Goal: Task Accomplishment & Management: Manage account settings

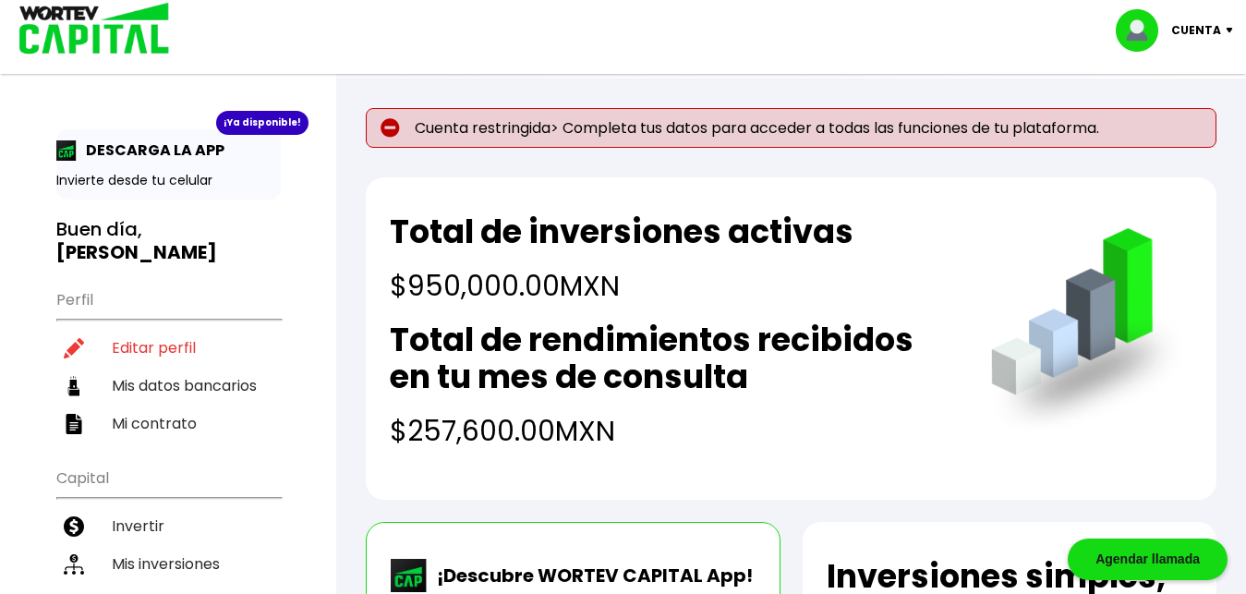
click at [639, 126] on p "Cuenta restringida> Completa tus datos para acceder a todas las funciones de tu…" at bounding box center [791, 128] width 850 height 40
click at [196, 329] on li "Editar perfil" at bounding box center [168, 348] width 224 height 38
select select "Hombre"
select select "Posgrado"
select select "MX"
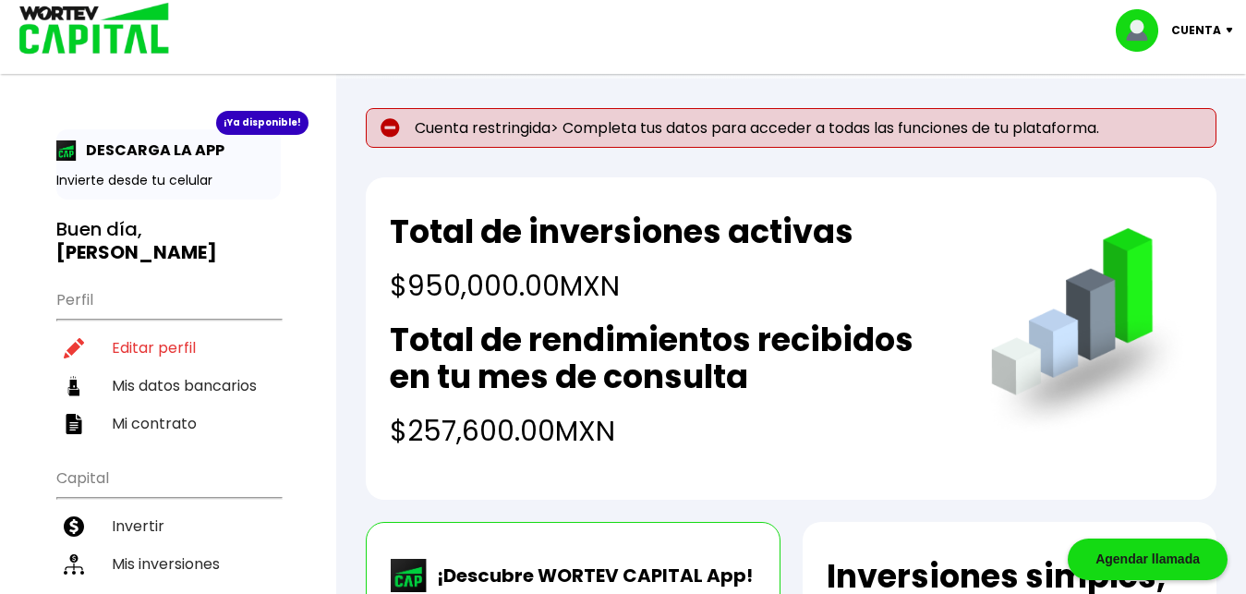
select select "Santander"
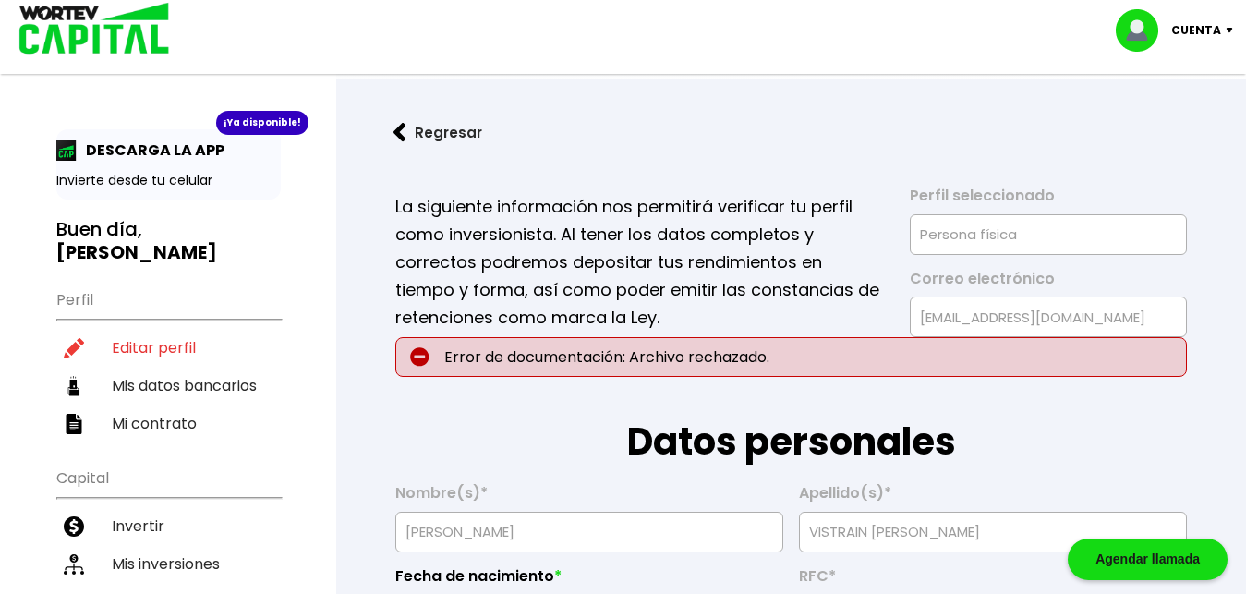
click at [494, 346] on p "Error de documentación: Archivo rechazado." at bounding box center [790, 357] width 791 height 40
click at [493, 352] on p "Error de documentación: Archivo rechazado." at bounding box center [790, 357] width 791 height 40
click at [439, 366] on p "Error de documentación: Archivo rechazado." at bounding box center [790, 357] width 791 height 40
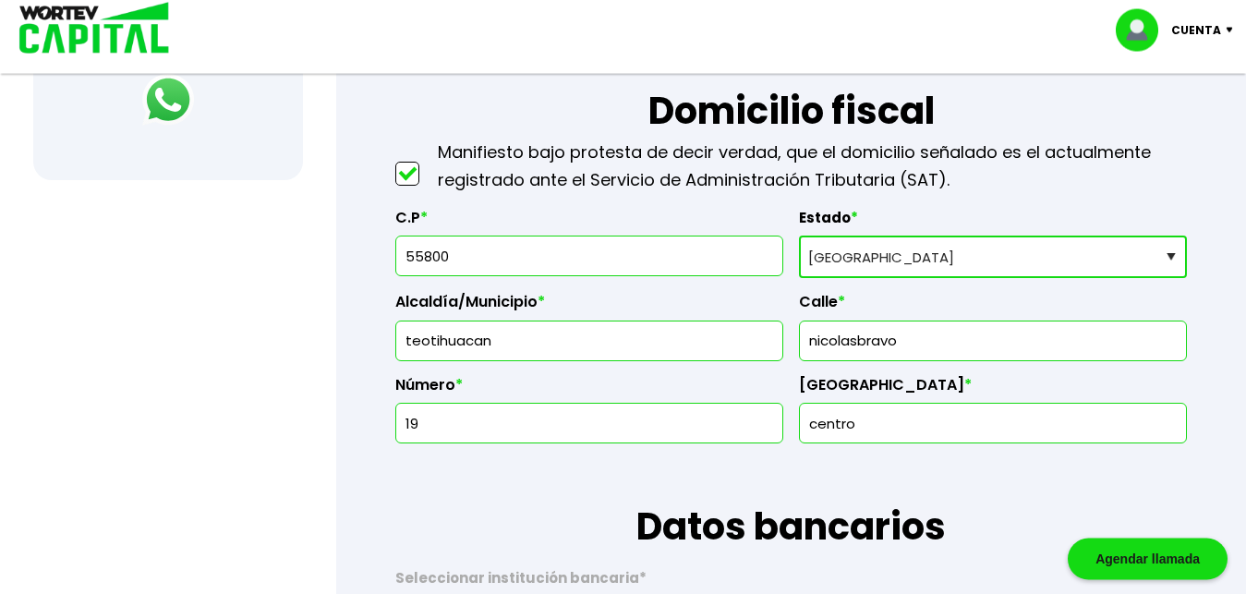
scroll to position [852, 0]
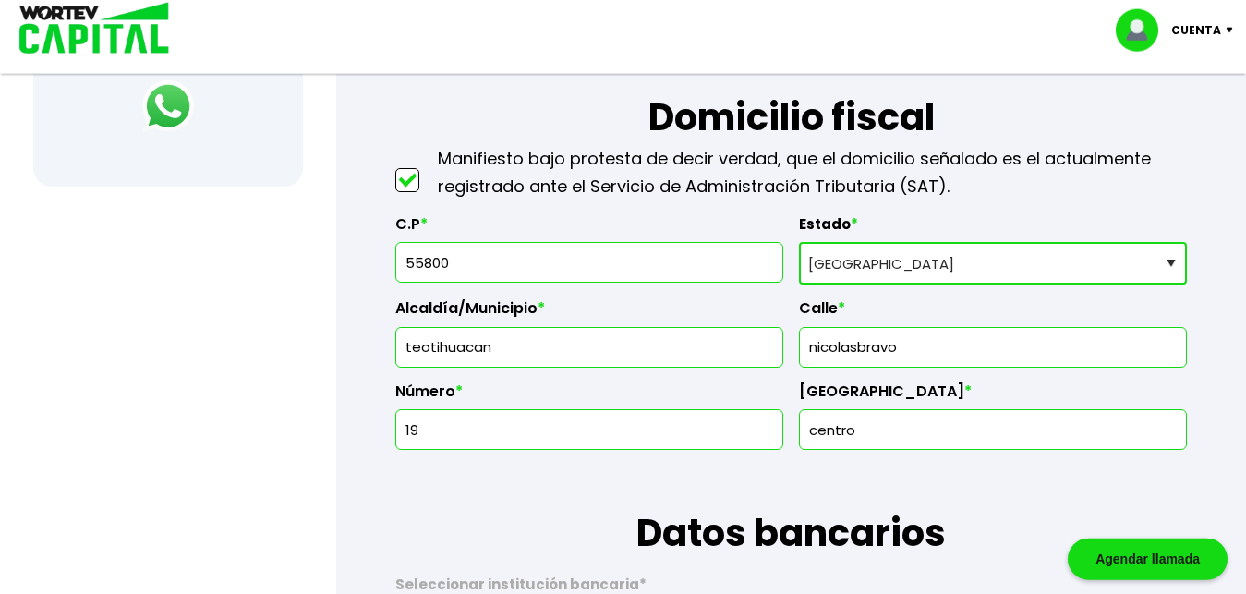
click at [860, 346] on input "nicolasbravo" at bounding box center [992, 347] width 371 height 39
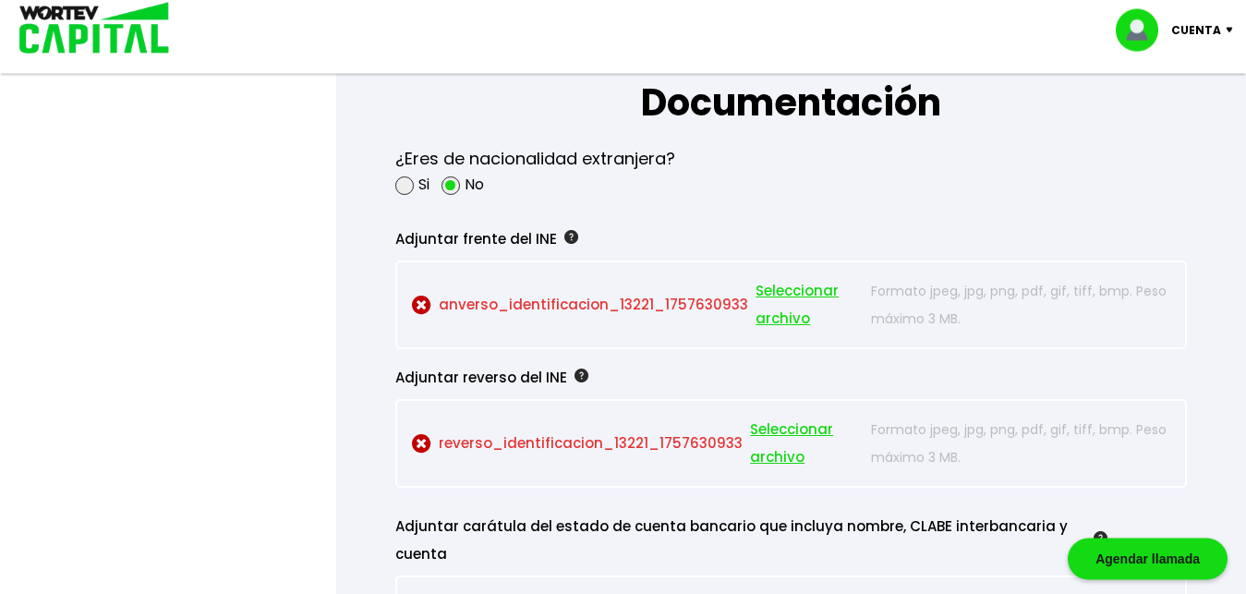
scroll to position [1568, 0]
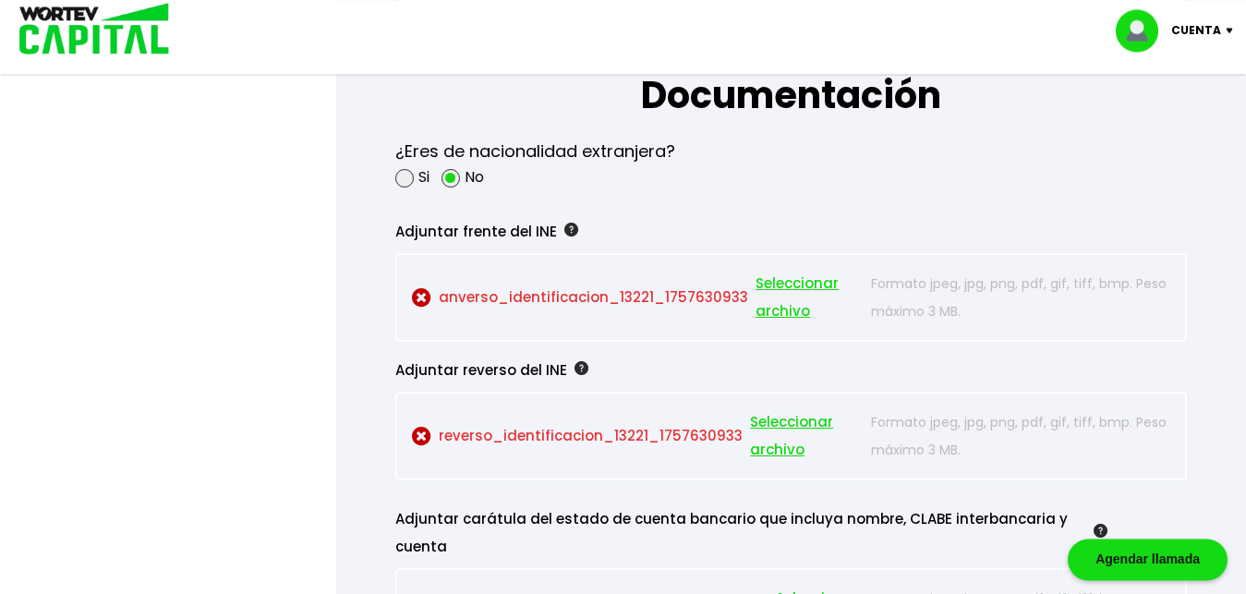
type input "[PERSON_NAME]"
click at [787, 286] on span "Seleccionar archivo" at bounding box center [808, 297] width 106 height 55
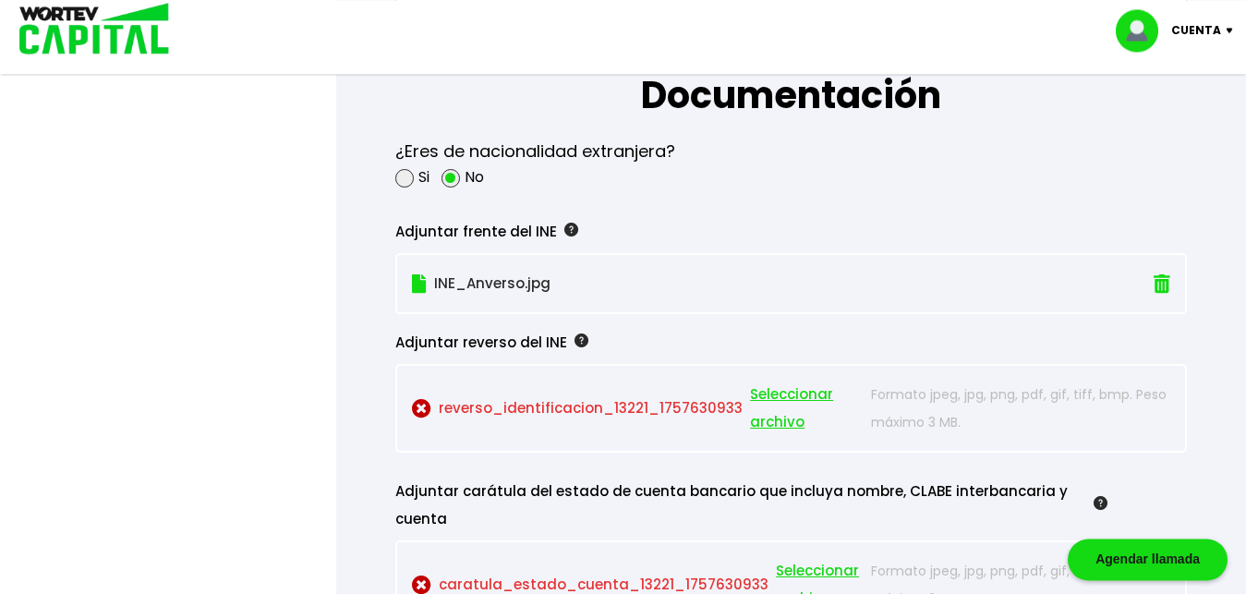
click at [635, 407] on p "reverso_identificacion_13221_1757630933 Seleccionar archivo" at bounding box center [637, 407] width 450 height 55
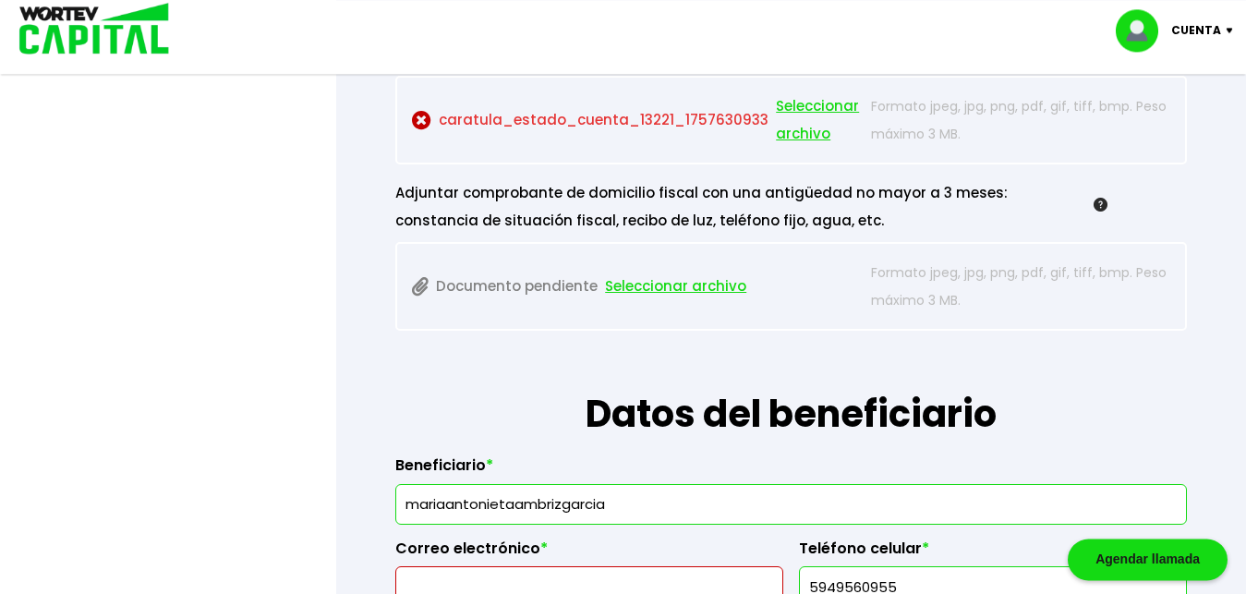
scroll to position [1953, 0]
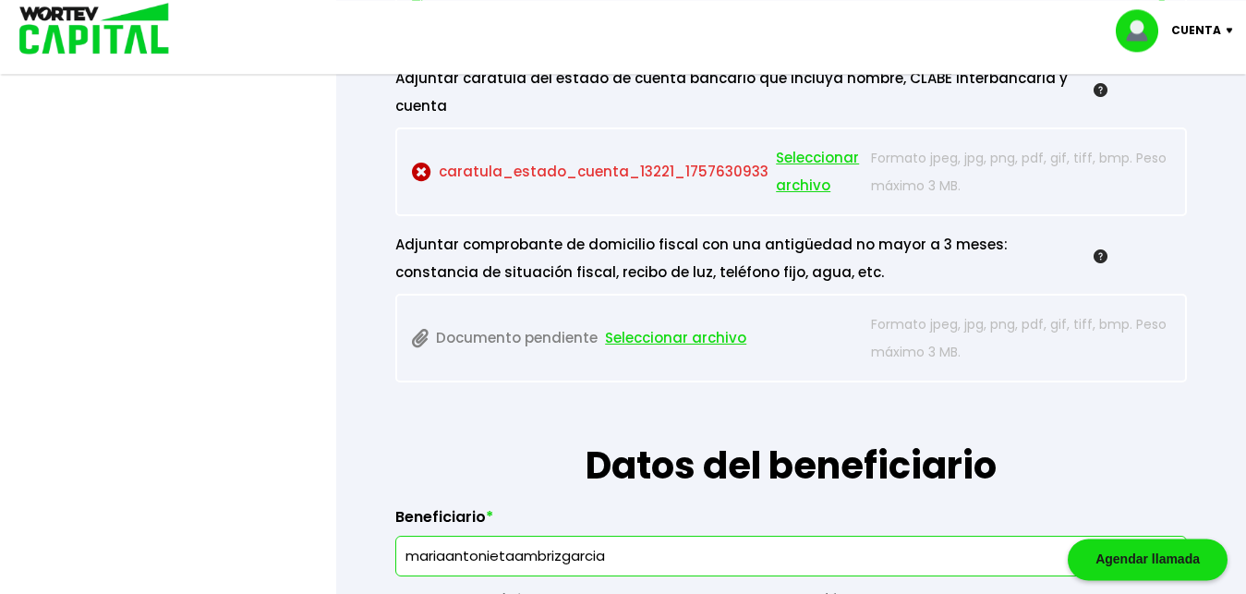
click at [792, 163] on span "Seleccionar archivo" at bounding box center [819, 171] width 86 height 55
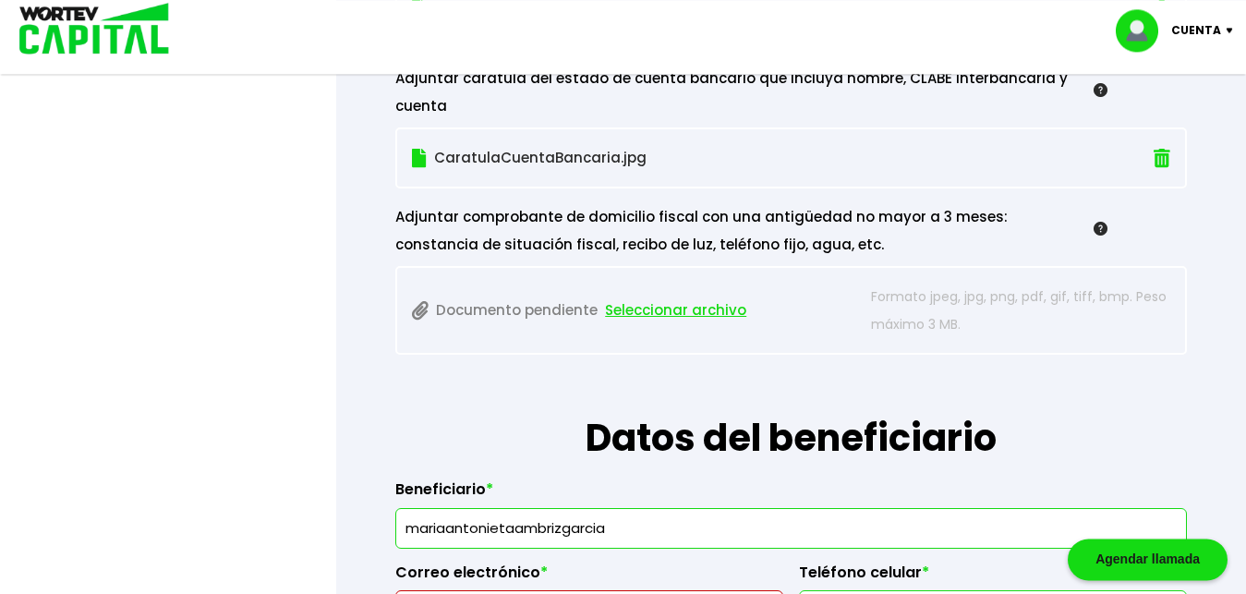
click at [681, 318] on span "Seleccionar archivo" at bounding box center [675, 310] width 141 height 28
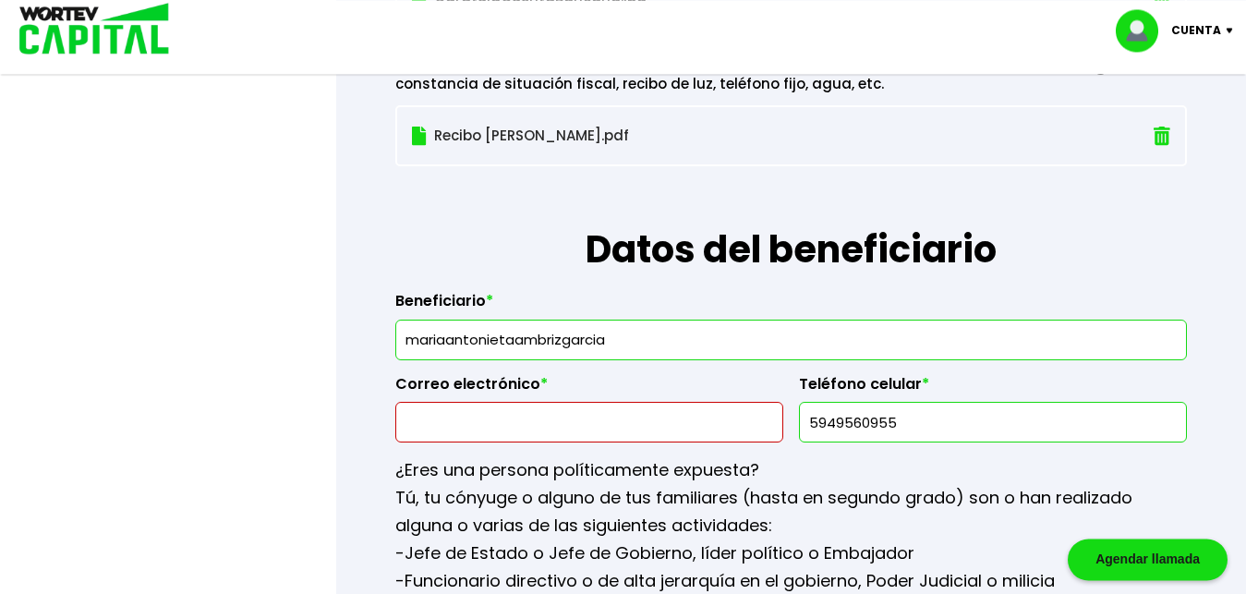
scroll to position [2254, 0]
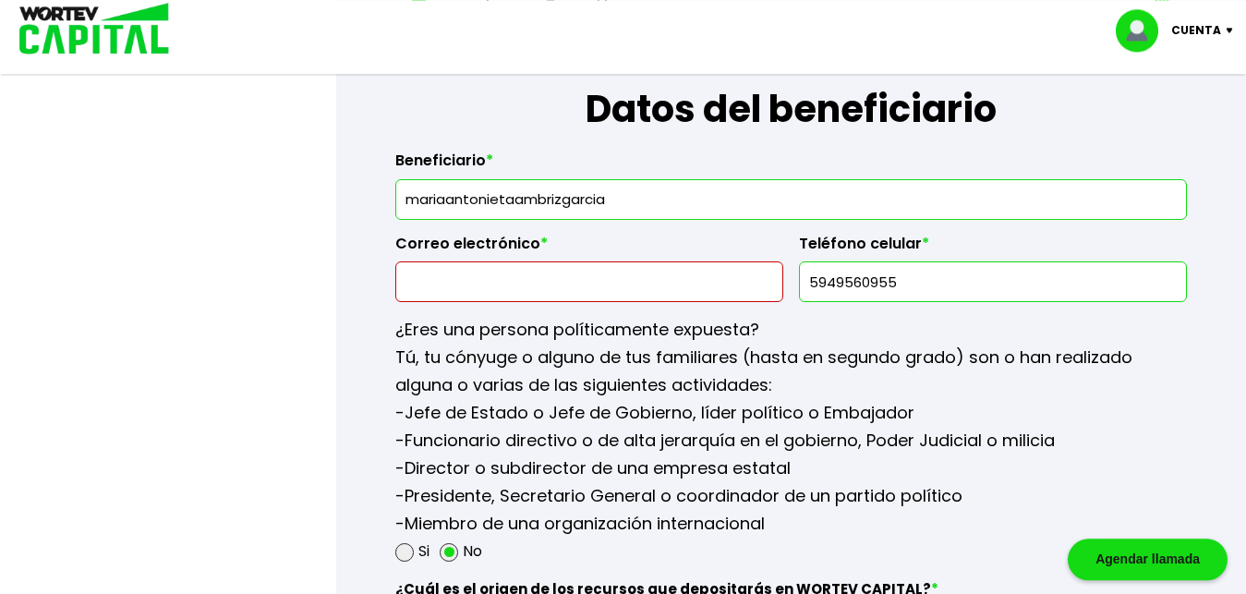
click at [405, 196] on input "mariaantonietaambrizgarcia" at bounding box center [791, 199] width 775 height 39
type input "[PERSON_NAME] [PERSON_NAME]"
click at [483, 290] on input "text" at bounding box center [589, 281] width 371 height 39
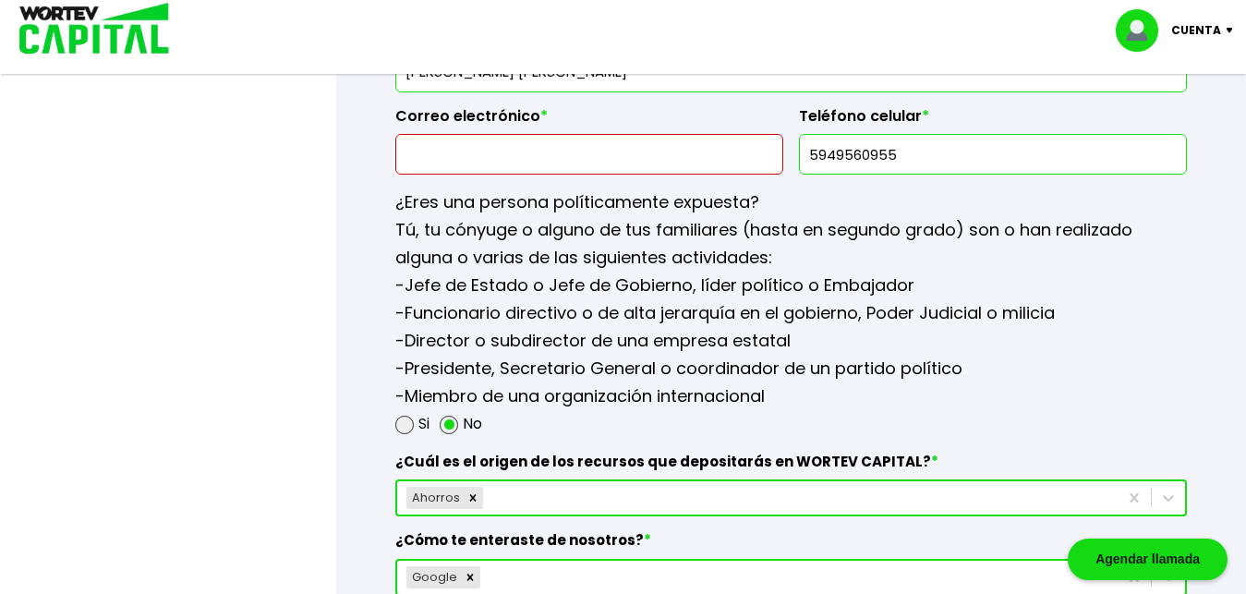
scroll to position [2337, 0]
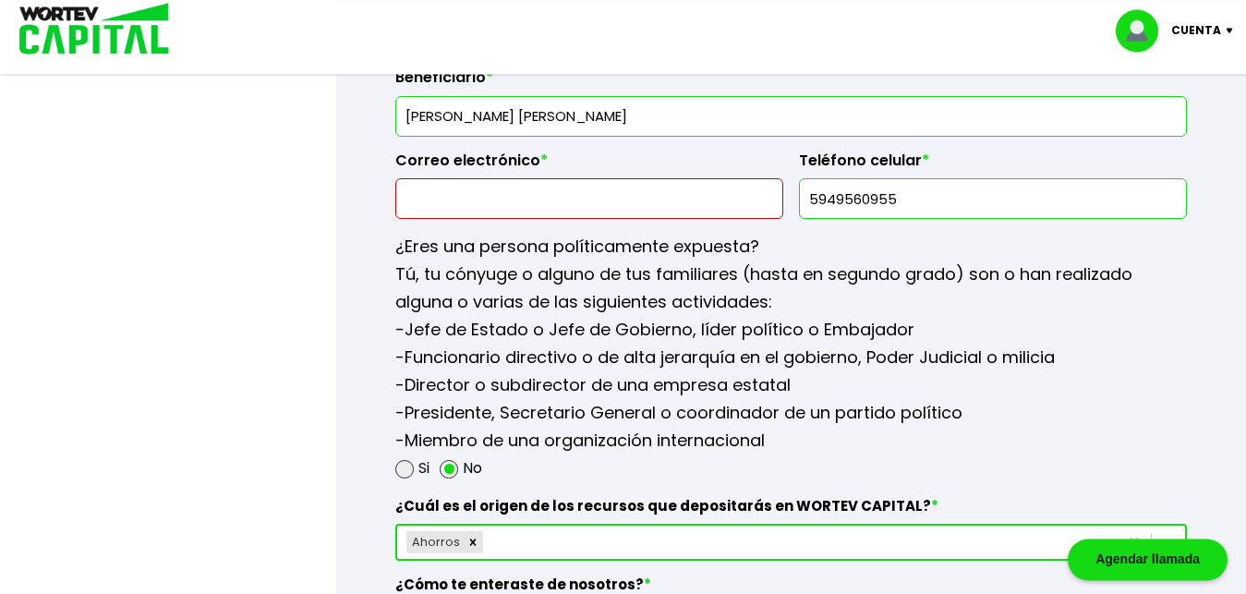
click at [429, 195] on input "text" at bounding box center [589, 198] width 371 height 39
click at [231, 243] on div at bounding box center [623, 297] width 1246 height 594
click at [472, 203] on input "[EMAIL_ADDRESS][DOMAIN_NAME]" at bounding box center [589, 198] width 371 height 39
click at [232, 249] on div at bounding box center [623, 297] width 1246 height 594
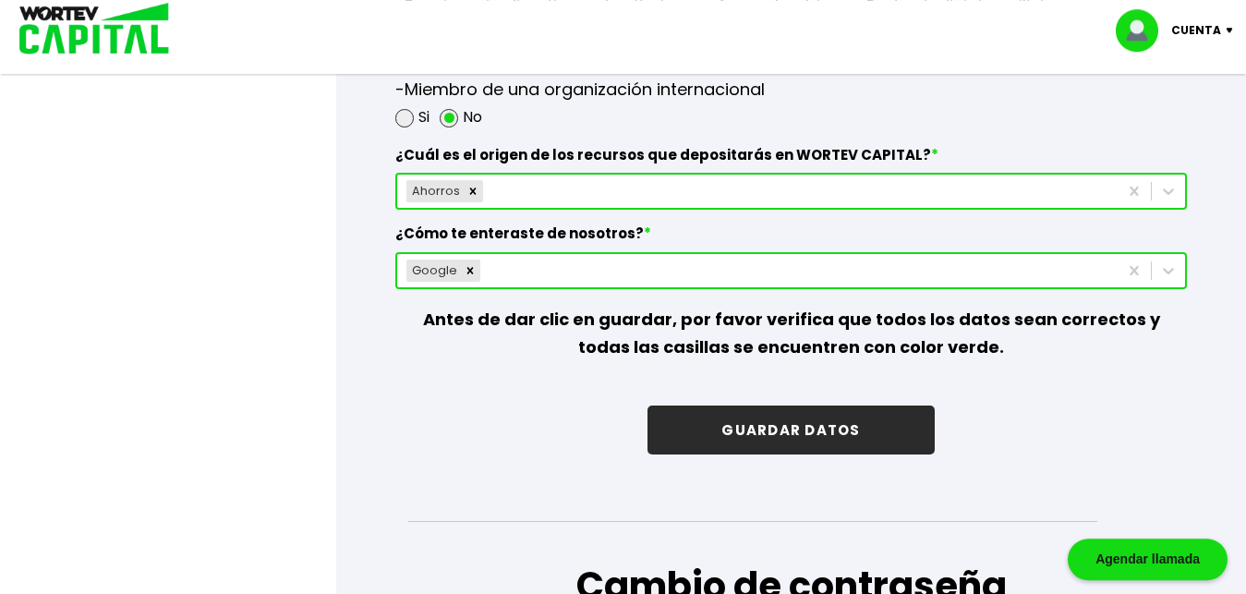
scroll to position [2726, 0]
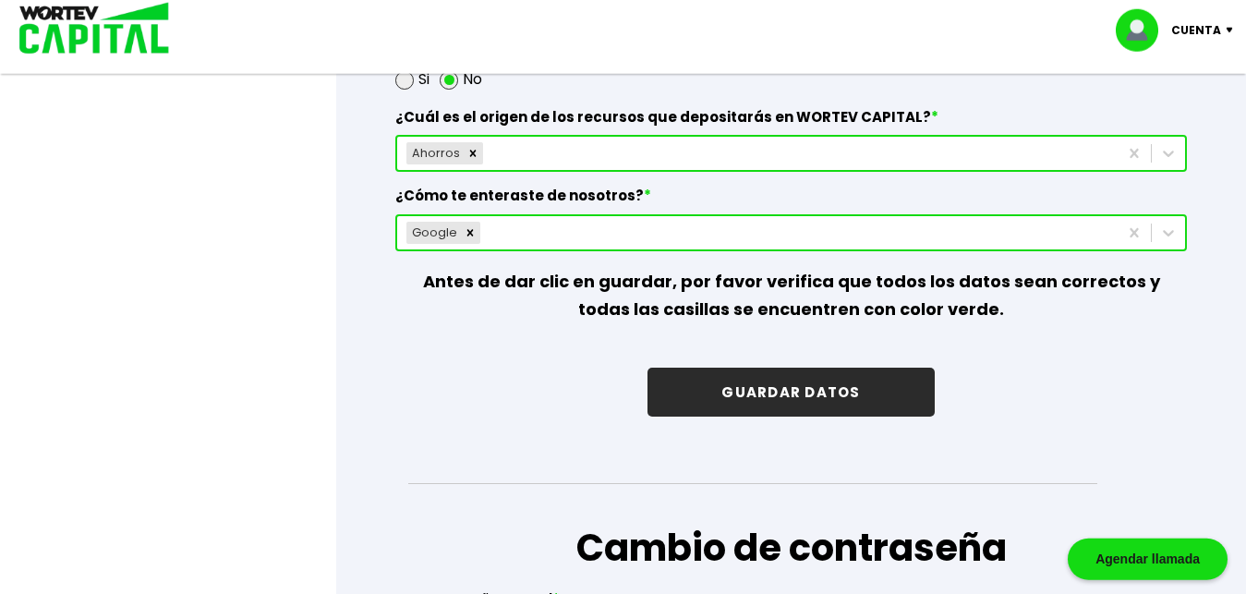
drag, startPoint x: 901, startPoint y: 402, endPoint x: 876, endPoint y: 404, distance: 25.1
click at [901, 401] on button "GUARDAR DATOS" at bounding box center [790, 391] width 286 height 49
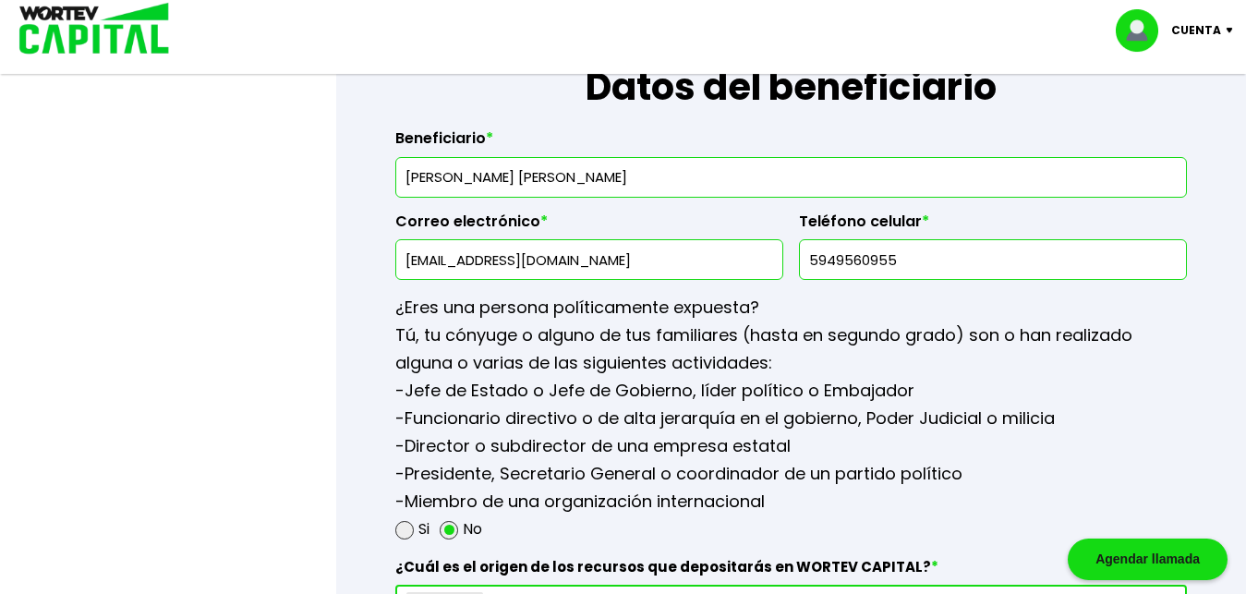
scroll to position [2289, 0]
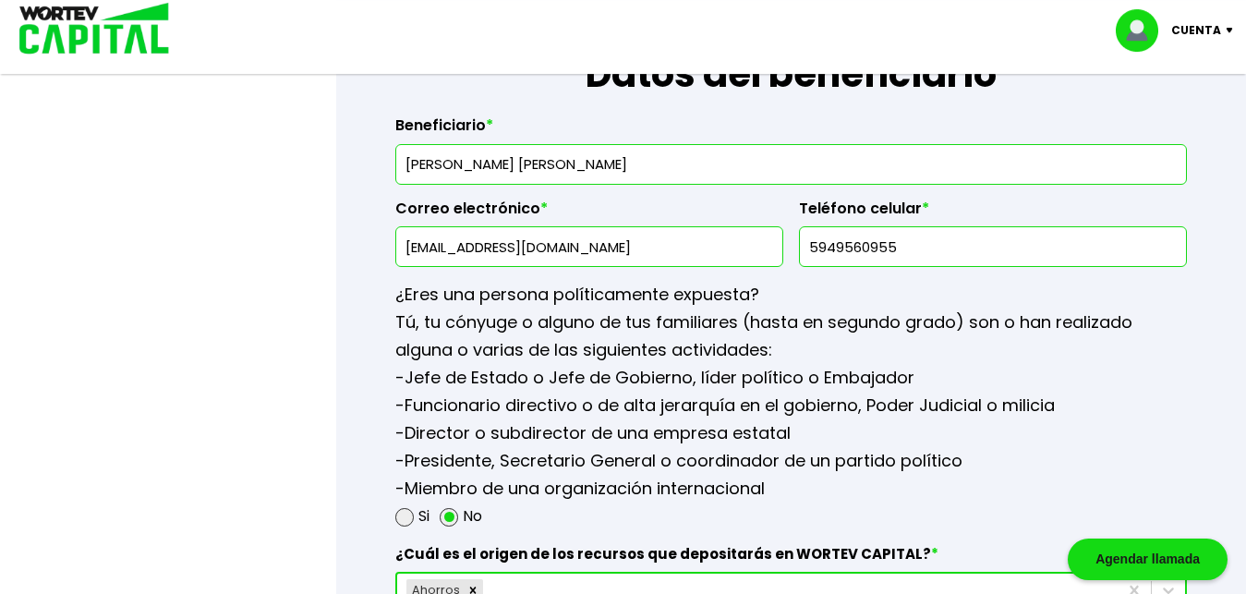
click at [599, 247] on input "[EMAIL_ADDRESS][DOMAIN_NAME]" at bounding box center [589, 246] width 371 height 39
type input "[EMAIL_ADDRESS][DOMAIN_NAME]"
click at [131, 299] on div at bounding box center [623, 297] width 1246 height 594
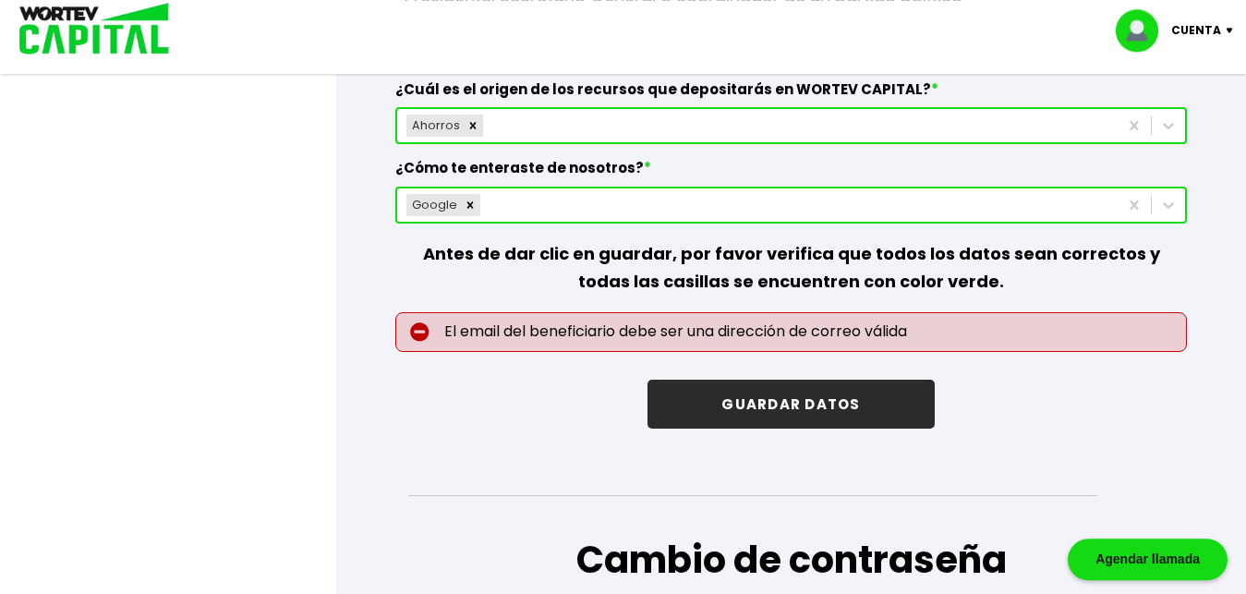
scroll to position [2747, 0]
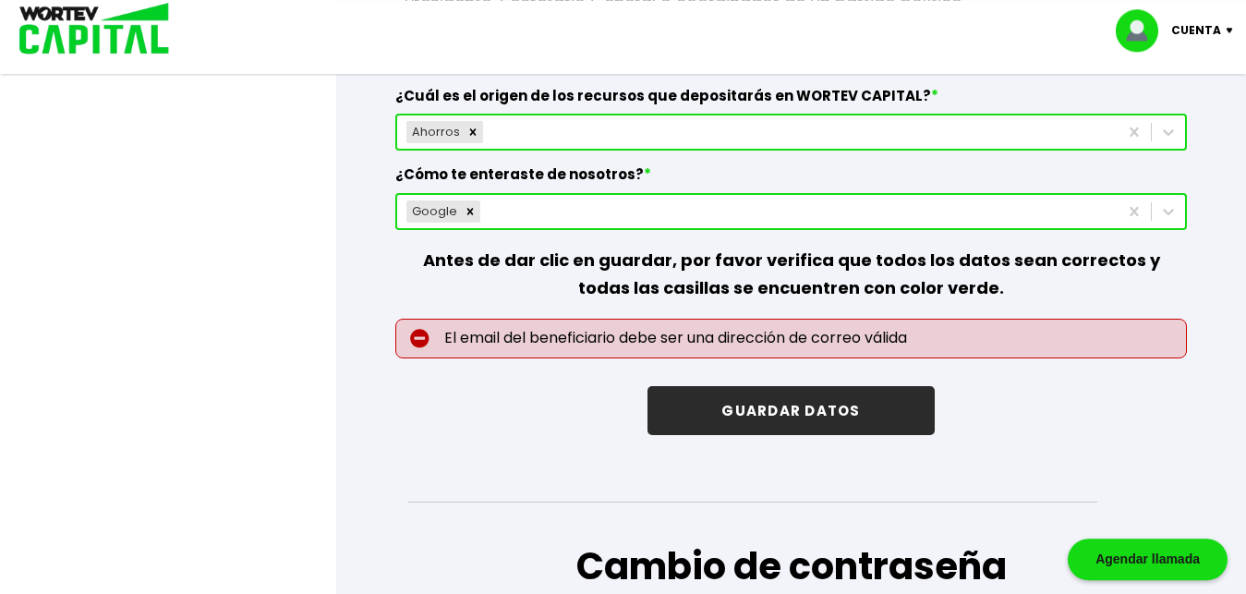
click at [791, 405] on button "GUARDAR DATOS" at bounding box center [790, 410] width 286 height 49
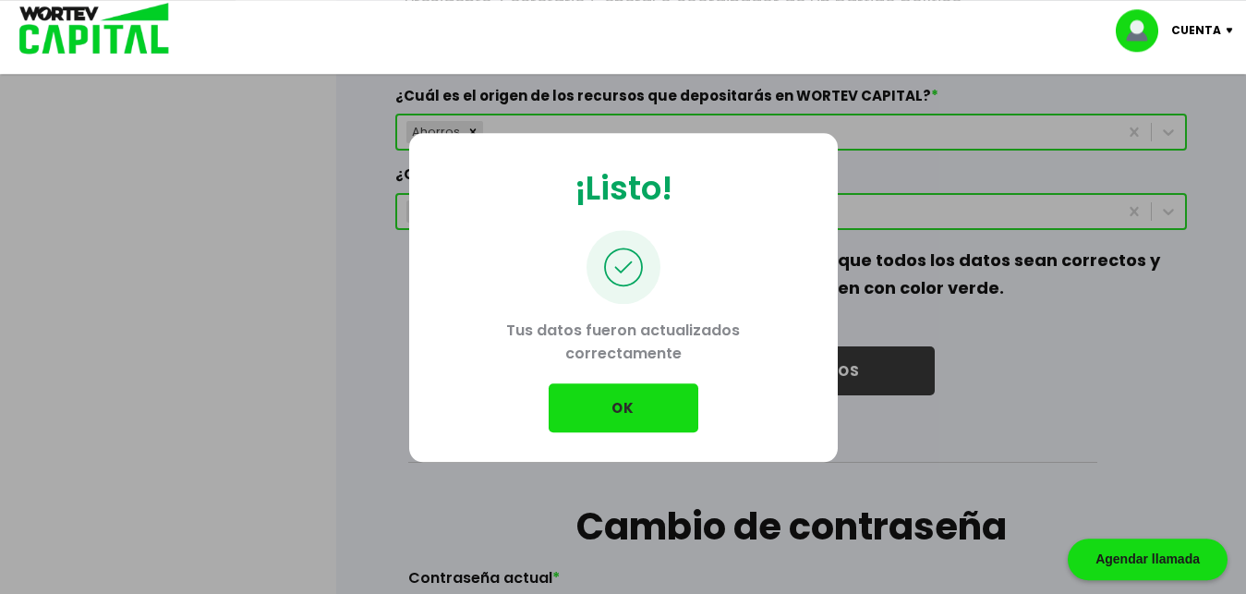
click at [626, 422] on button "OK" at bounding box center [623, 407] width 150 height 49
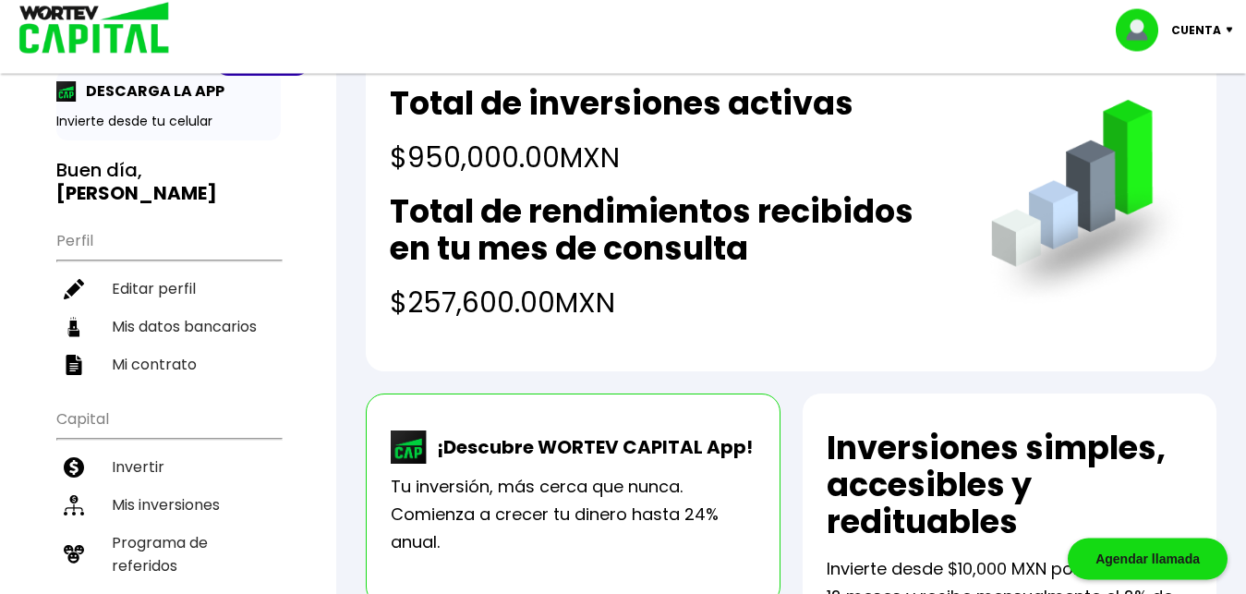
scroll to position [90, 0]
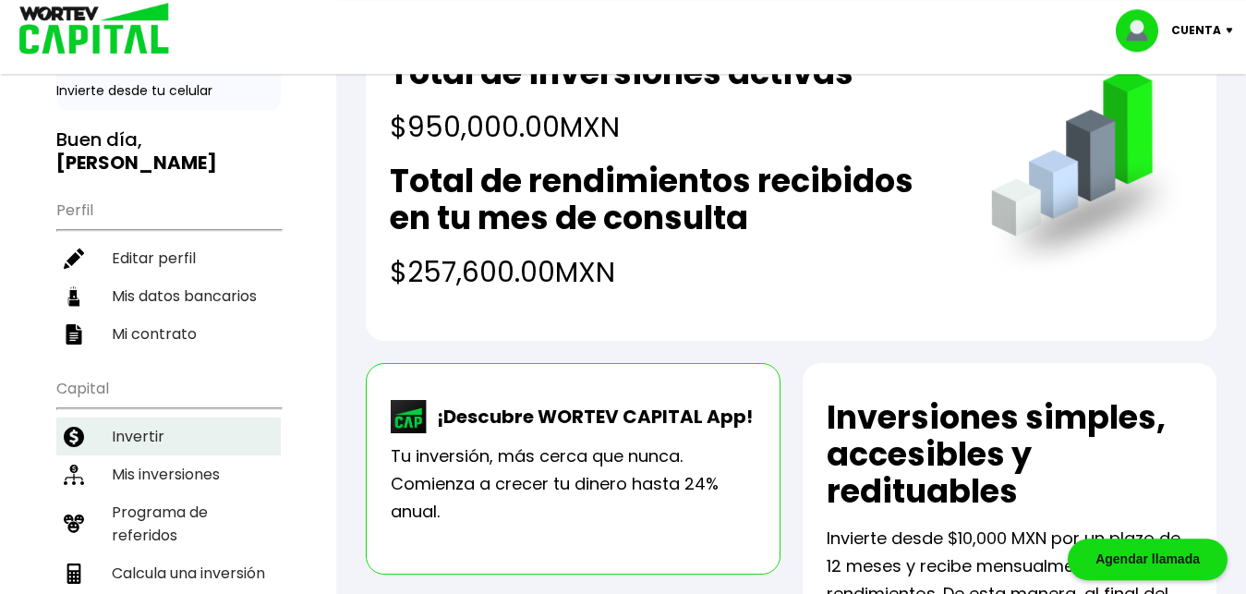
click at [142, 417] on li "Invertir" at bounding box center [168, 436] width 224 height 38
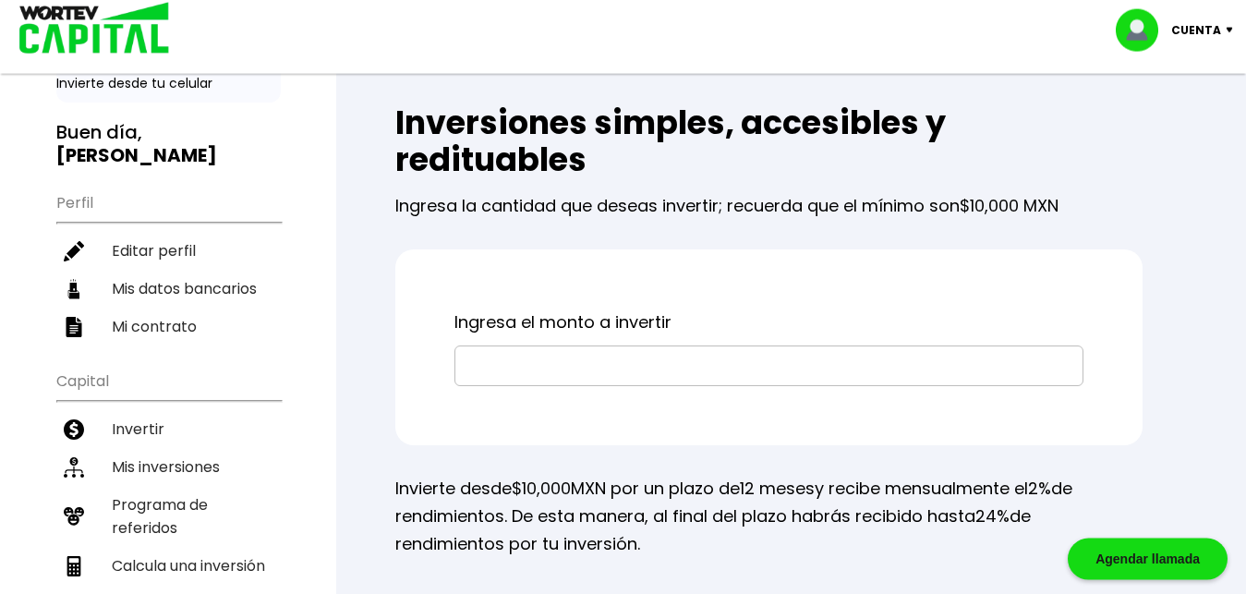
scroll to position [100, 0]
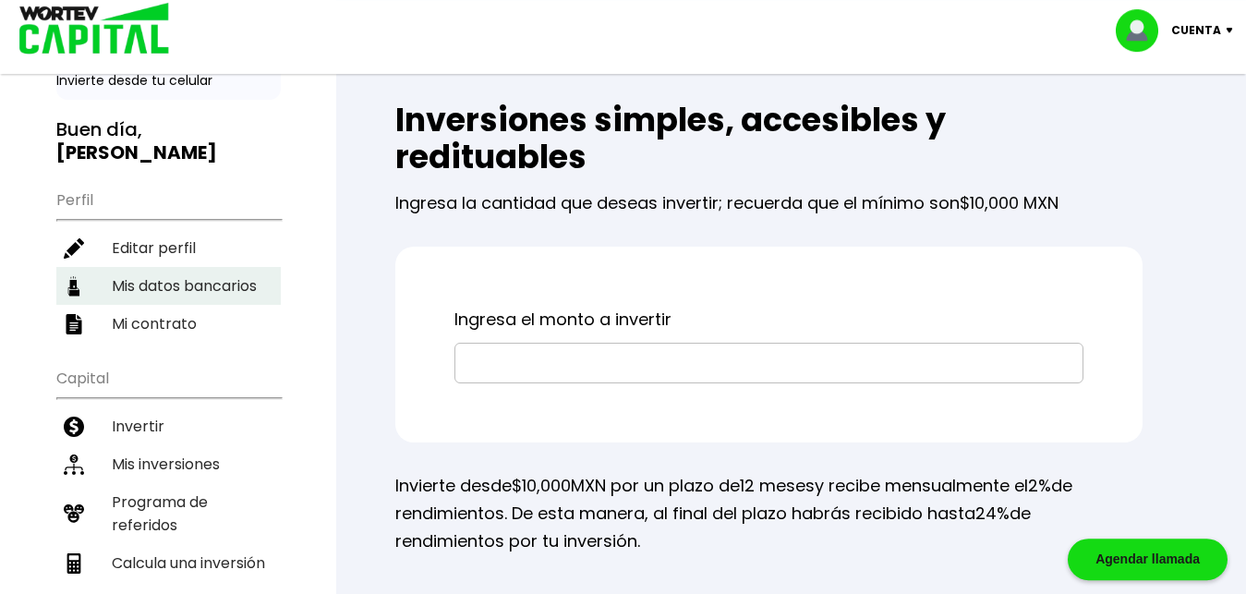
click at [211, 267] on li "Mis datos bancarios" at bounding box center [168, 286] width 224 height 38
select select "Santander"
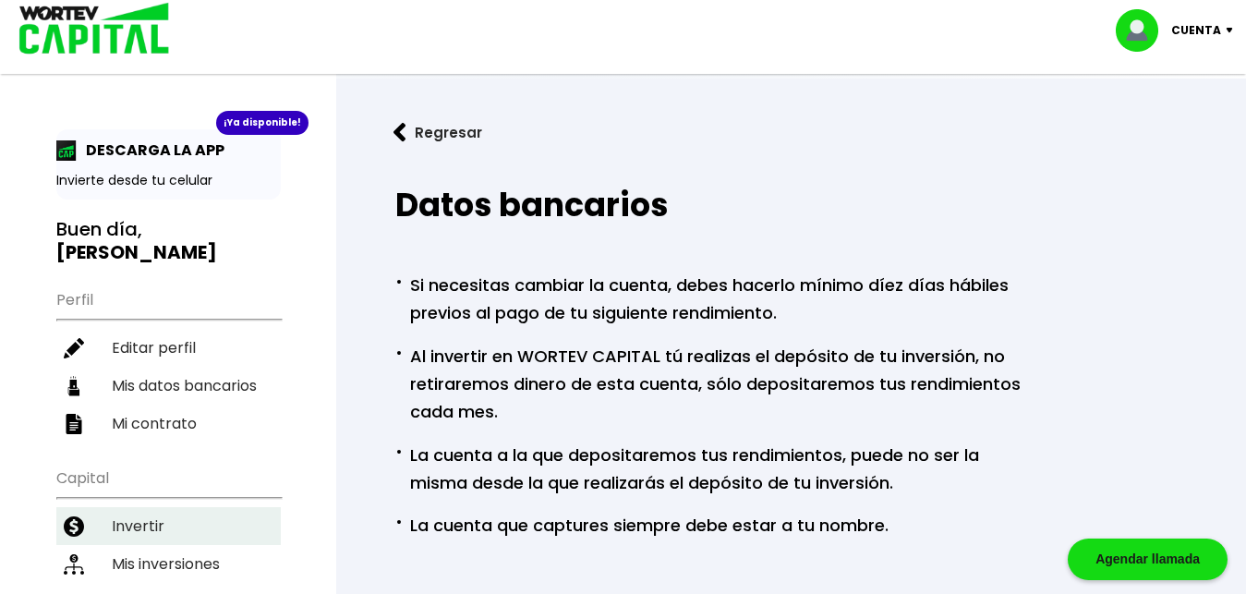
click at [139, 507] on li "Invertir" at bounding box center [168, 526] width 224 height 38
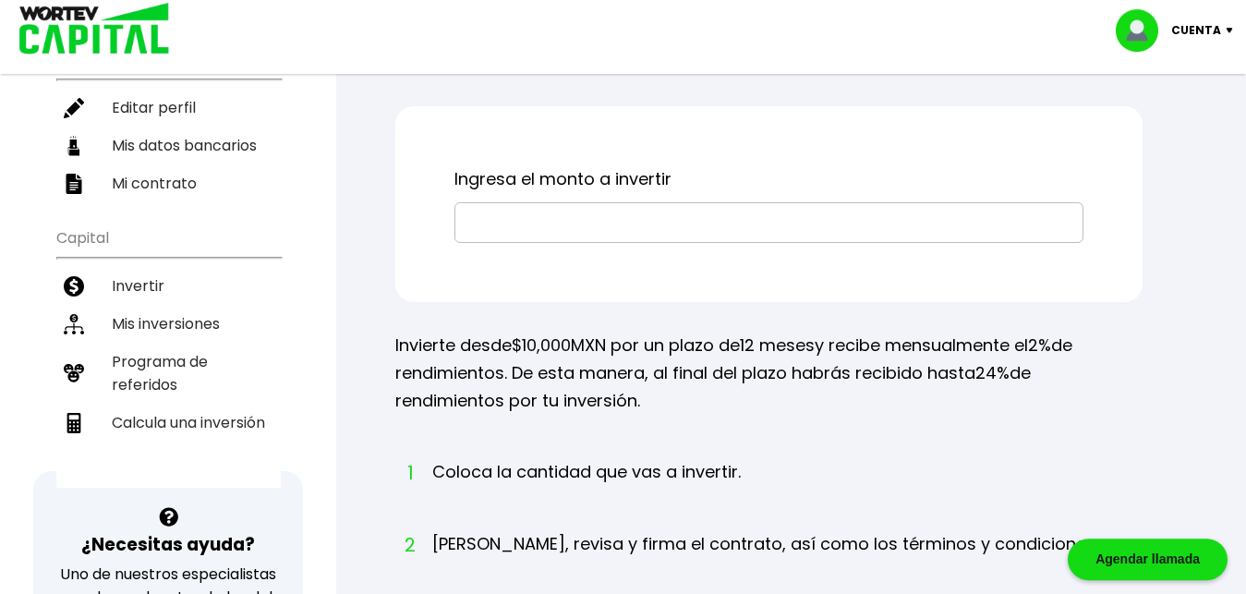
scroll to position [237, 0]
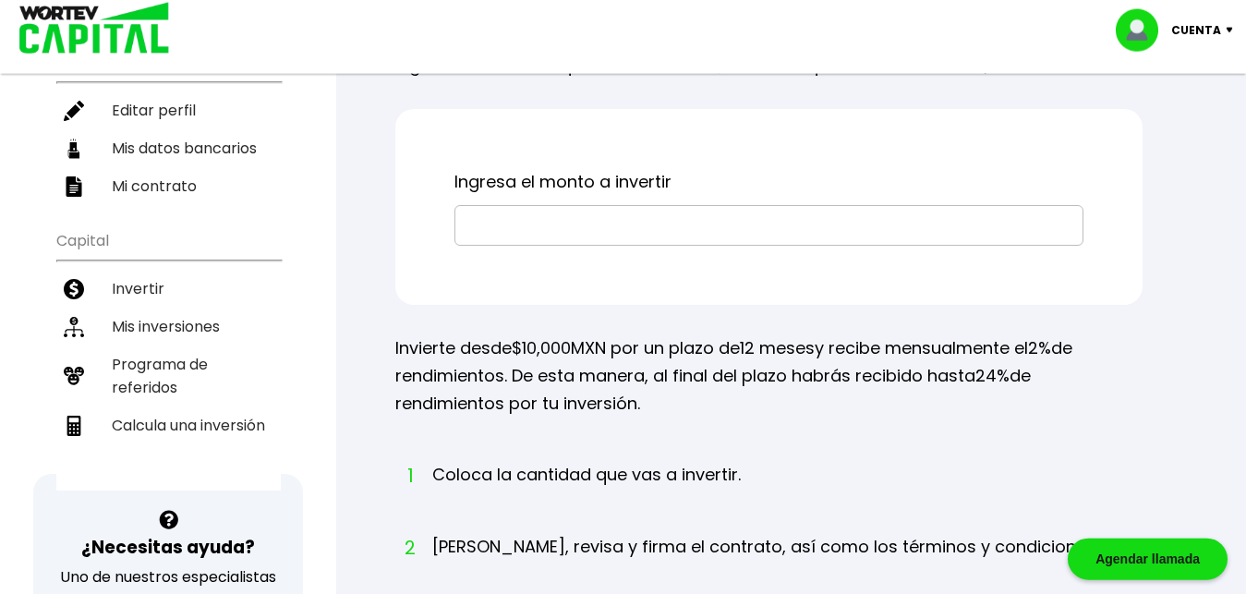
click at [480, 222] on input "text" at bounding box center [769, 225] width 612 height 39
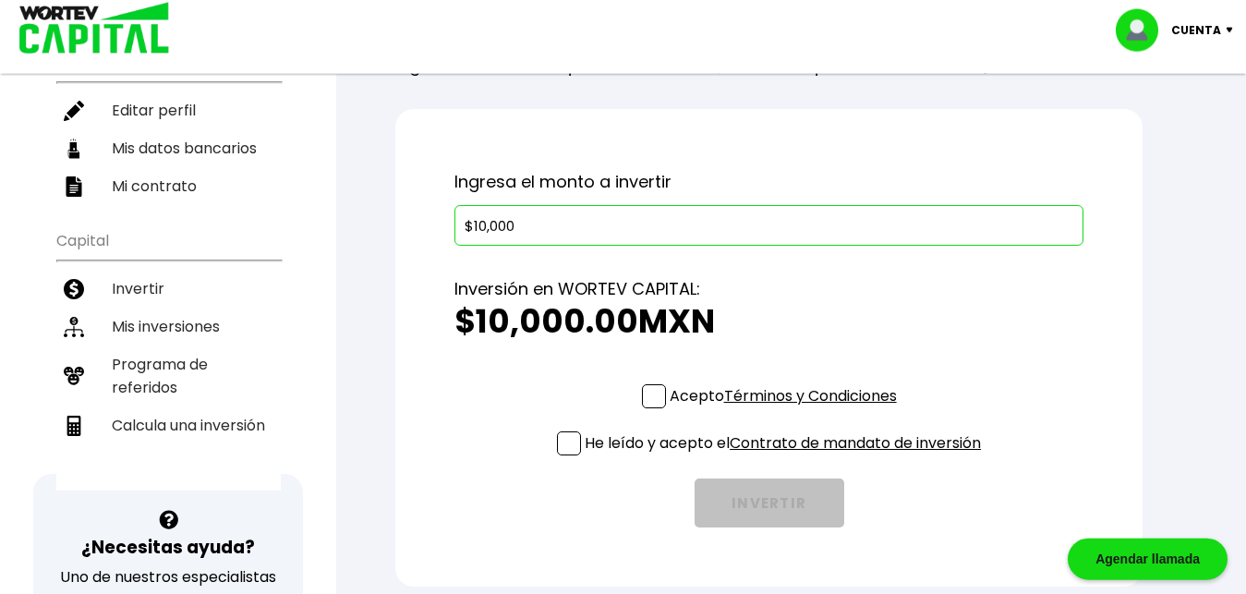
type input "$10,000"
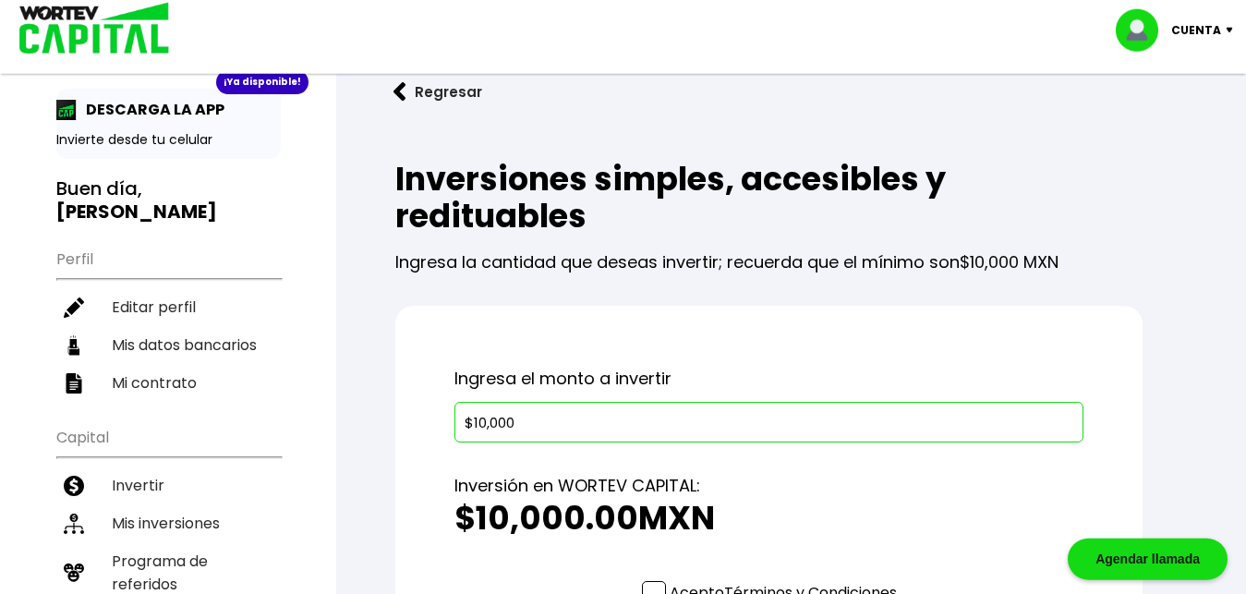
scroll to position [0, 0]
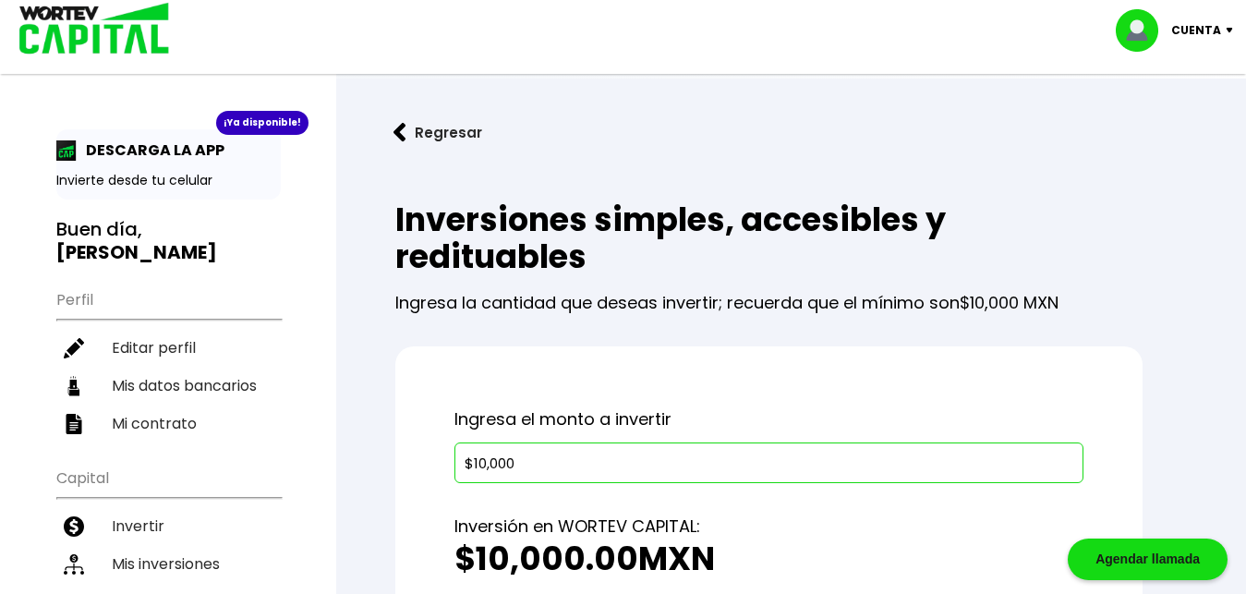
click at [1229, 21] on div "Cuenta" at bounding box center [1180, 30] width 130 height 42
click at [1169, 124] on li "Cerrar sesión" at bounding box center [1176, 123] width 148 height 38
